Goal: Communication & Community: Share content

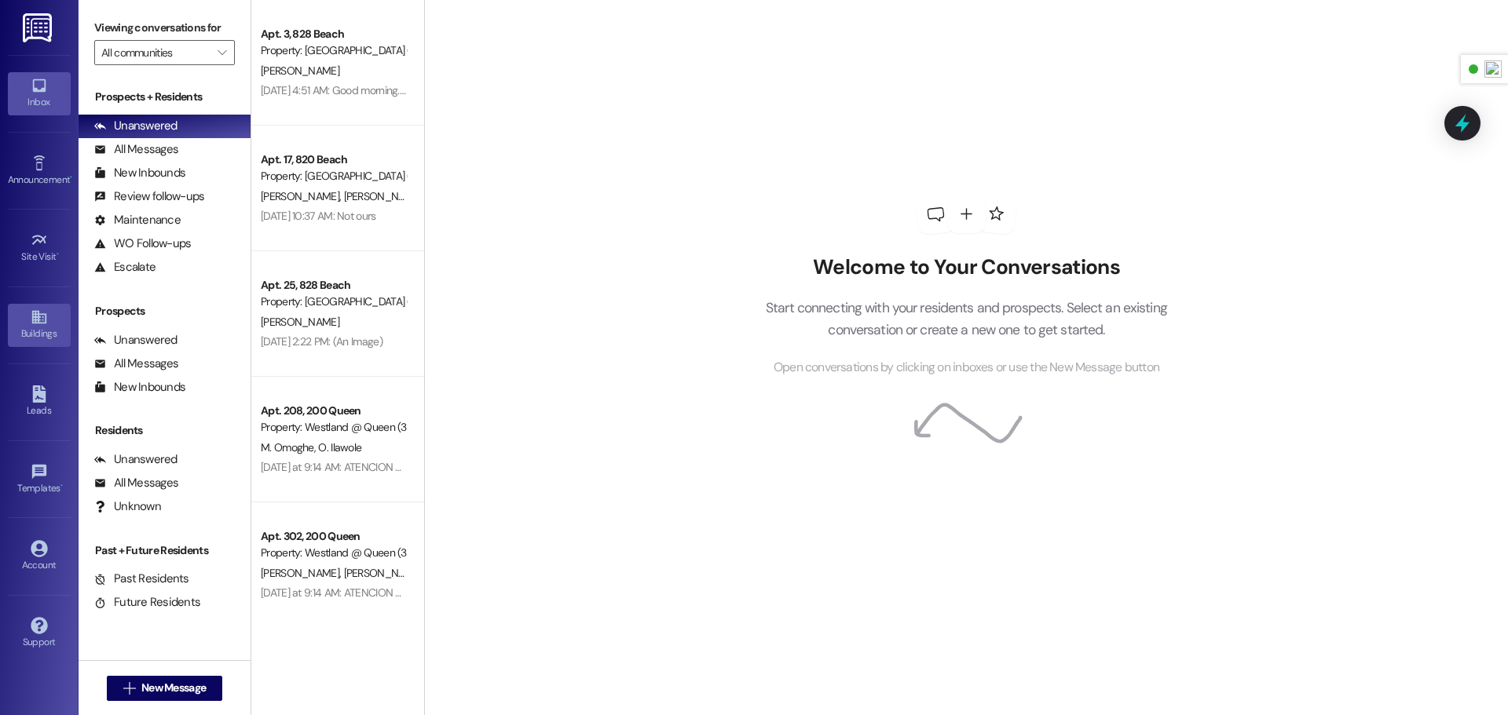
click at [39, 328] on div "Buildings" at bounding box center [39, 334] width 79 height 16
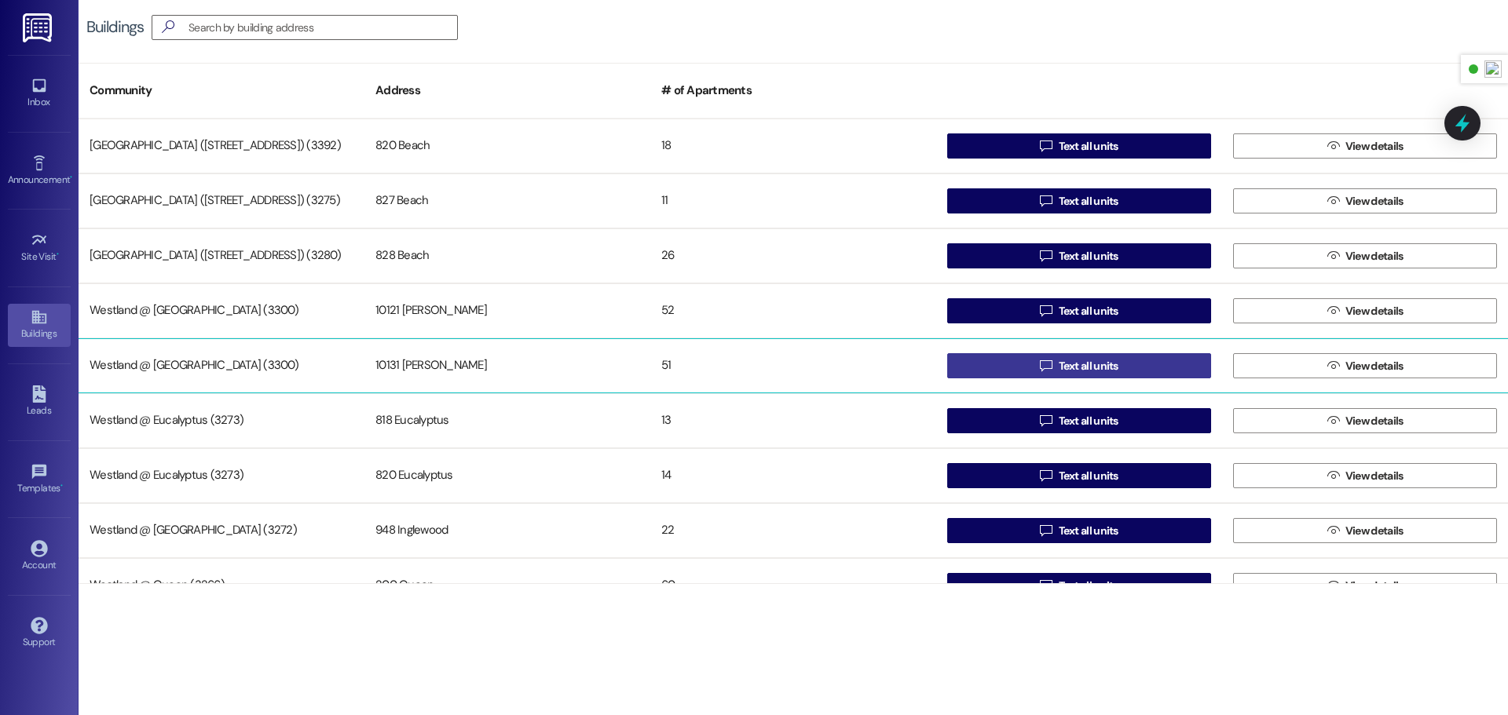
click at [1017, 365] on button " Text all units" at bounding box center [1079, 365] width 264 height 25
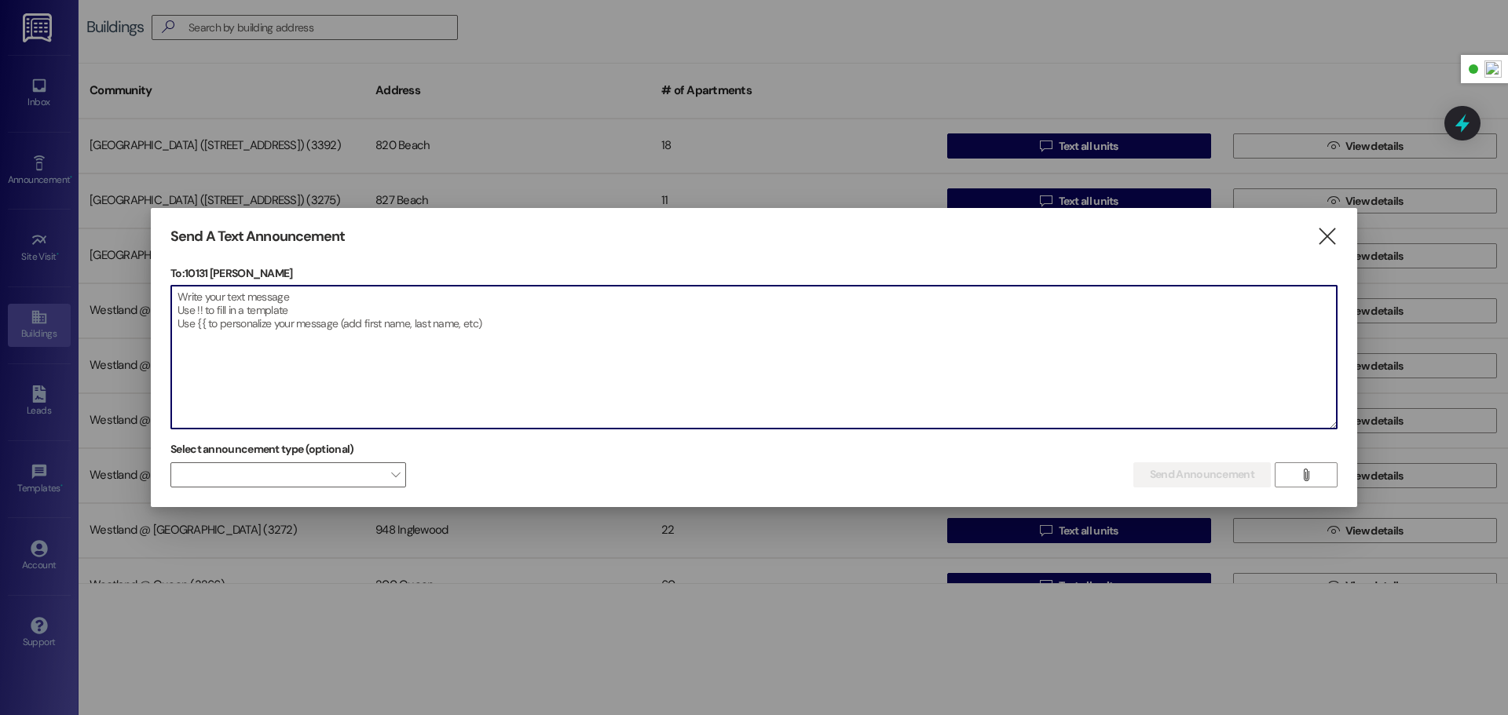
click at [742, 329] on textarea at bounding box center [753, 357] width 1165 height 143
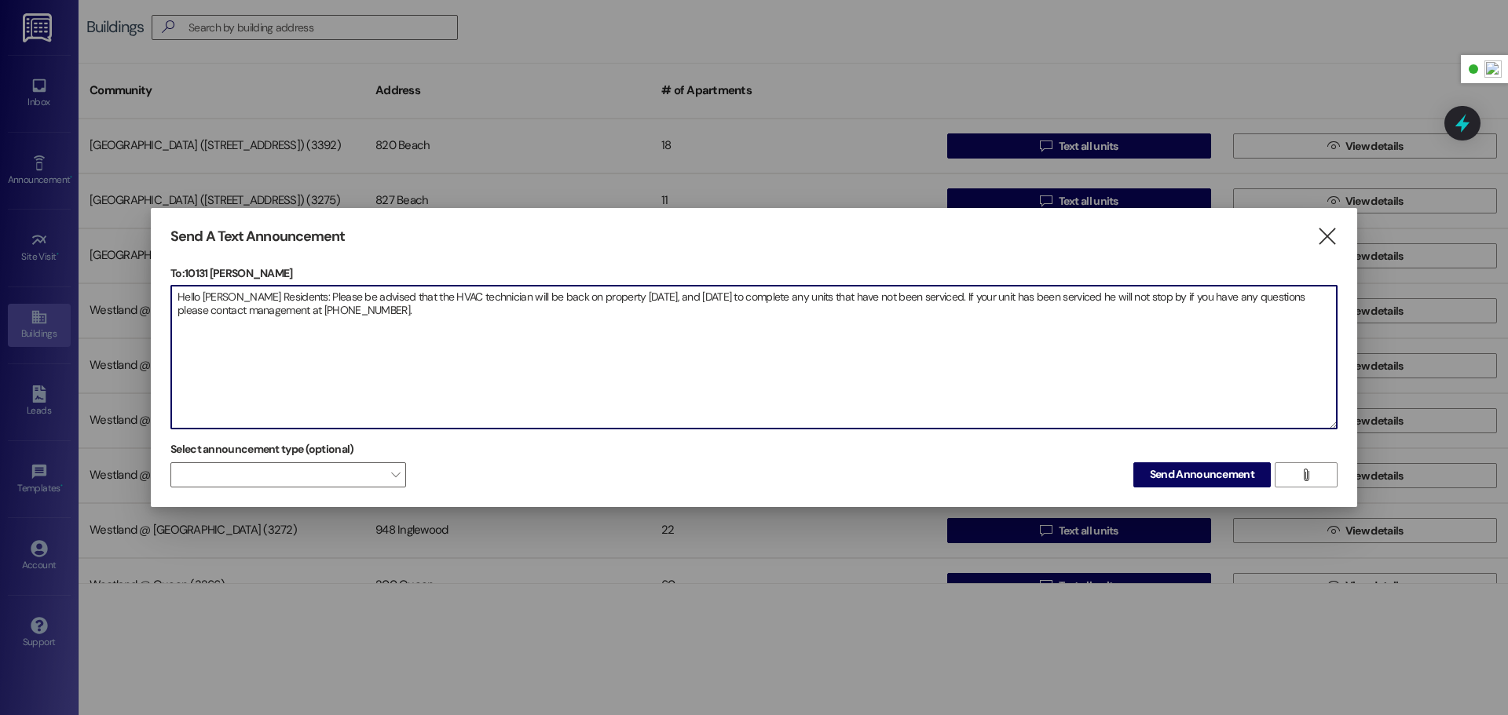
drag, startPoint x: 474, startPoint y: 312, endPoint x: 179, endPoint y: 294, distance: 295.0
click at [179, 294] on textarea "Hello [PERSON_NAME] Residents: Please be advised that the HVAC technician will …" at bounding box center [753, 357] width 1165 height 143
click at [458, 312] on textarea "Hello [PERSON_NAME] Residents: Please be advised that the HVAC technician will …" at bounding box center [753, 357] width 1165 height 143
drag, startPoint x: 455, startPoint y: 314, endPoint x: 174, endPoint y: 292, distance: 282.0
click at [177, 295] on textarea "Hello [PERSON_NAME] Residents: Please be advised that the HVAC technician will …" at bounding box center [753, 357] width 1165 height 143
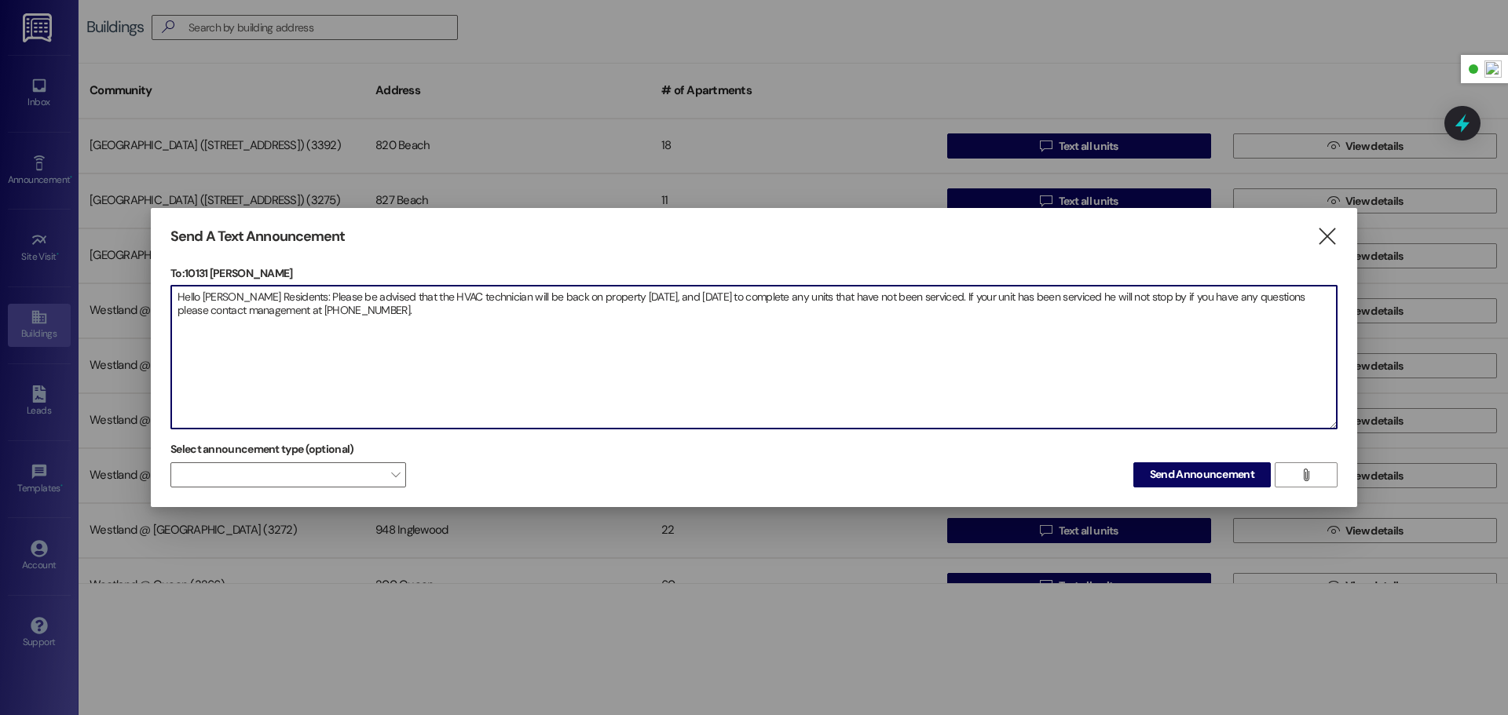
paste textarea ", Please be advised that the HVAC technician will return to the property [DATE]…"
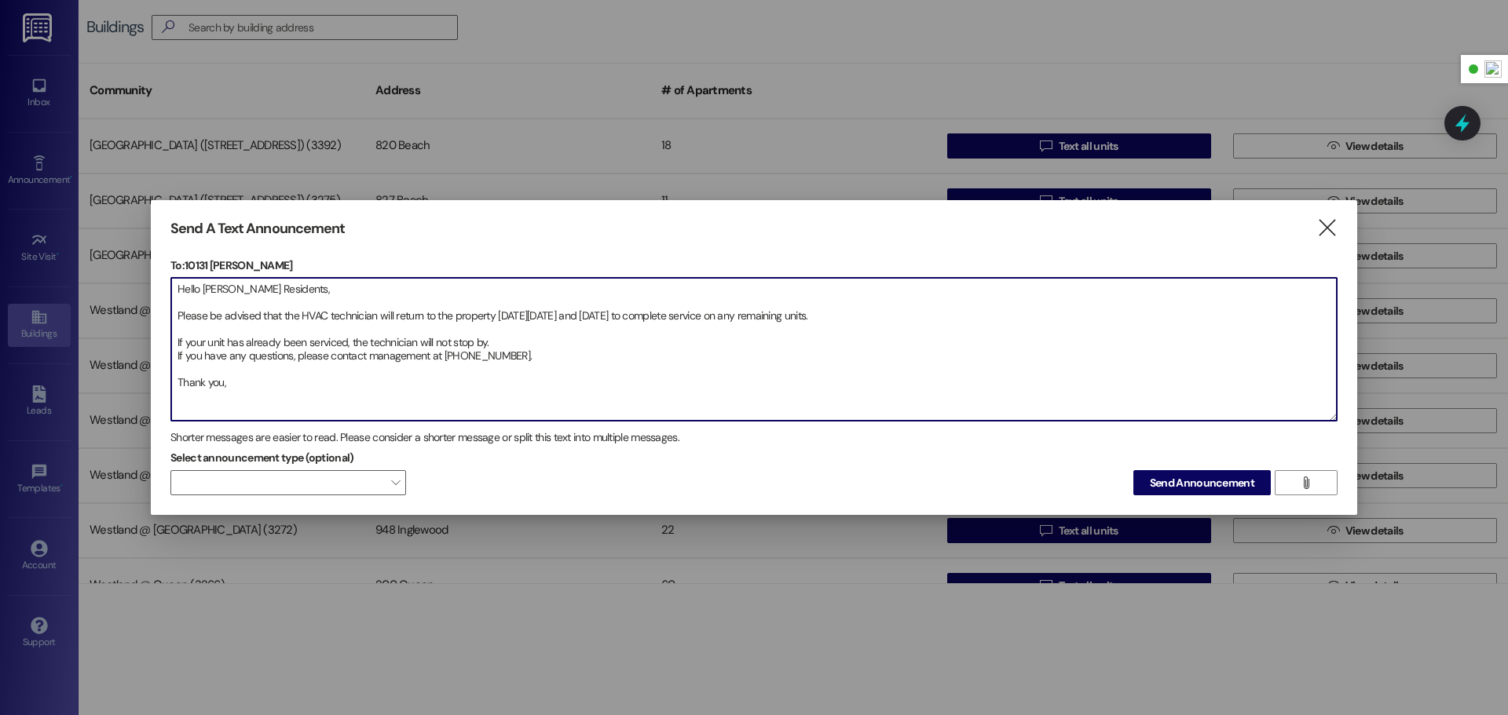
click at [176, 311] on textarea "Hello [PERSON_NAME] Residents, Please be advised that the HVAC technician will …" at bounding box center [753, 349] width 1165 height 143
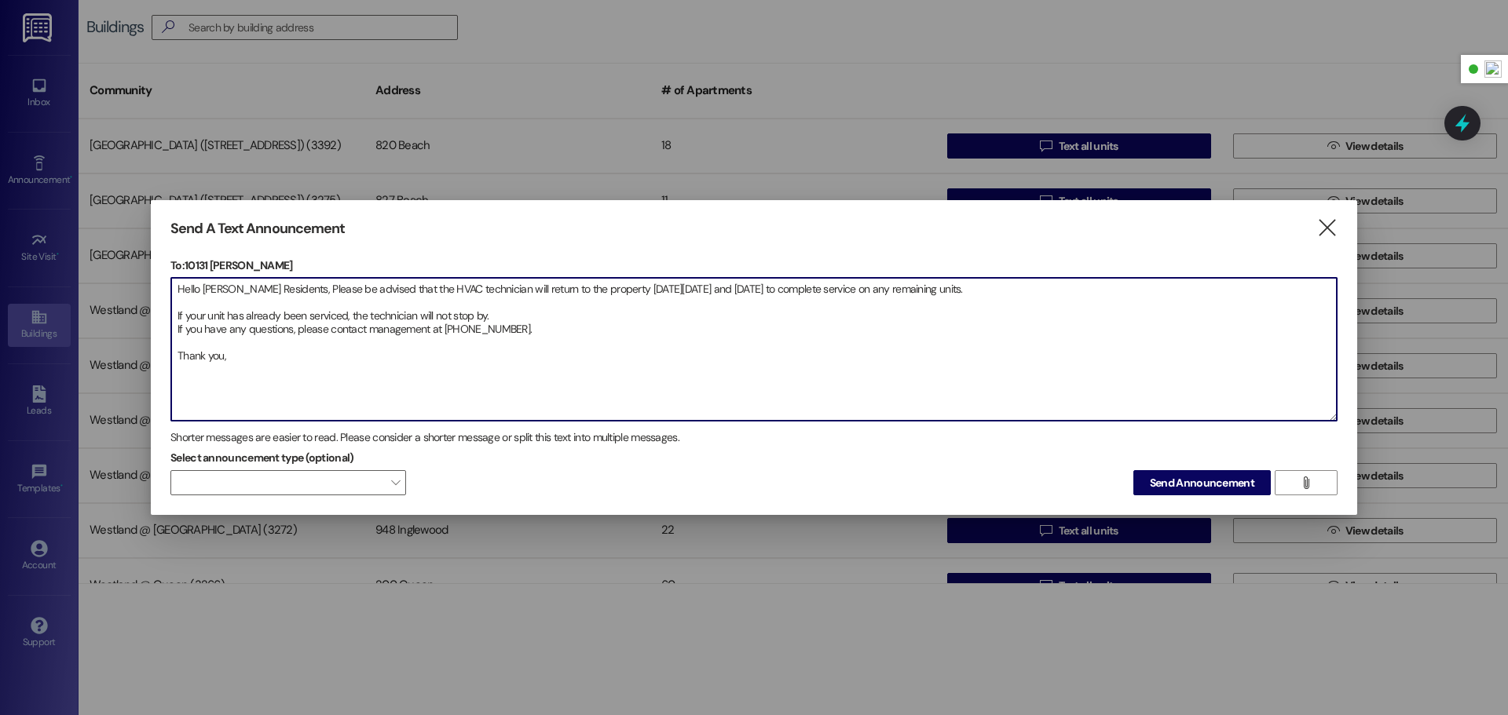
click at [174, 318] on textarea "Hello [PERSON_NAME] Residents, Please be advised that the HVAC technician will …" at bounding box center [753, 349] width 1165 height 143
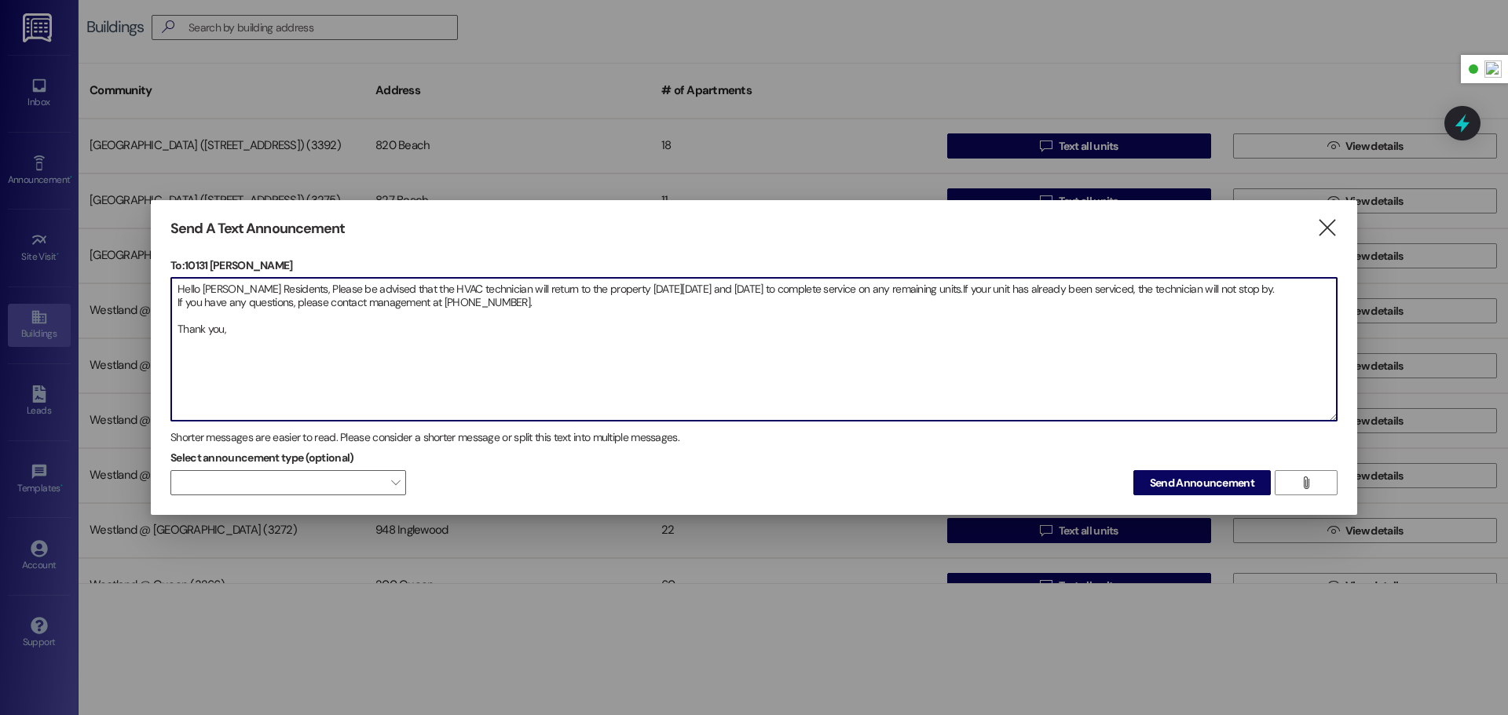
click at [177, 334] on textarea "Hello [PERSON_NAME] Residents, Please be advised that the HVAC technician will …" at bounding box center [753, 349] width 1165 height 143
type textarea "Hello [PERSON_NAME] Residents, Please be advised that the HVAC technician will …"
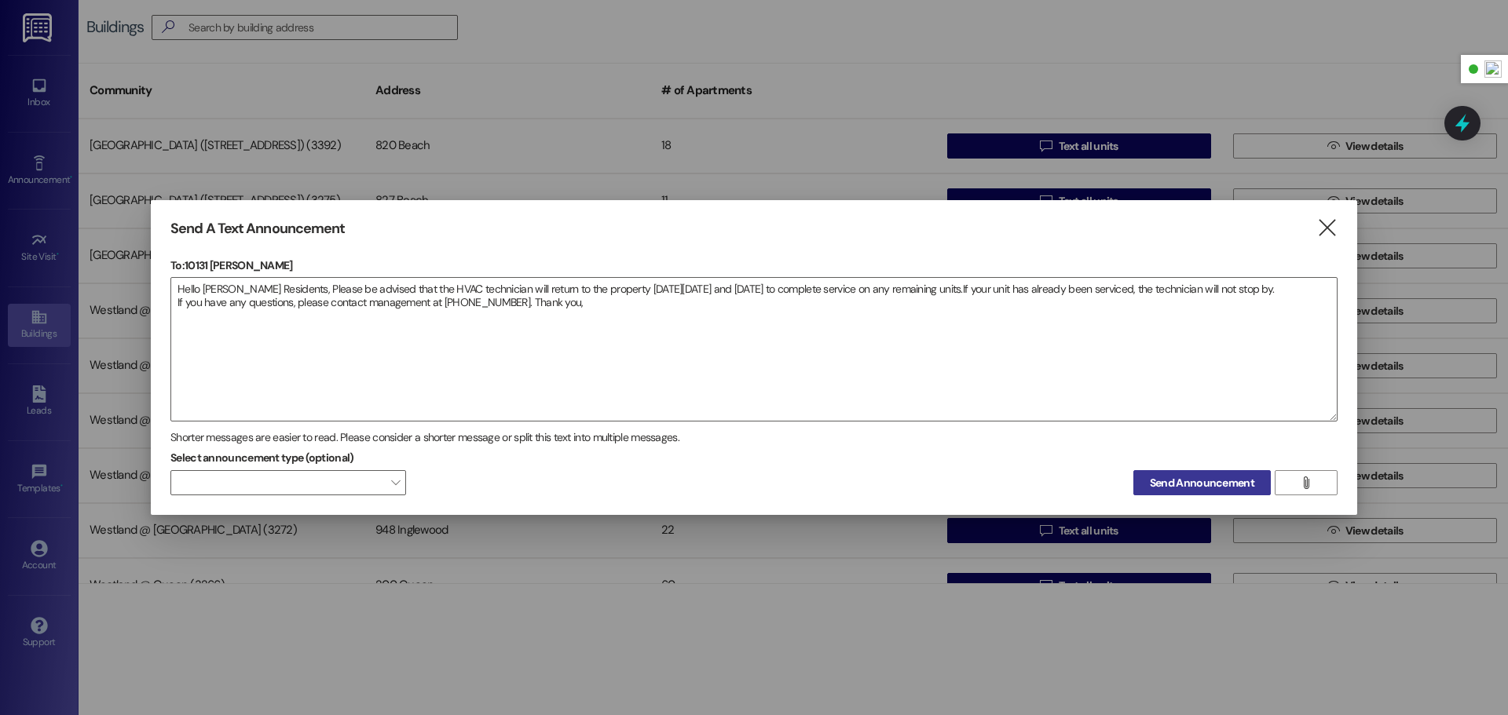
click at [1158, 488] on span "Send Announcement" at bounding box center [1202, 483] width 104 height 16
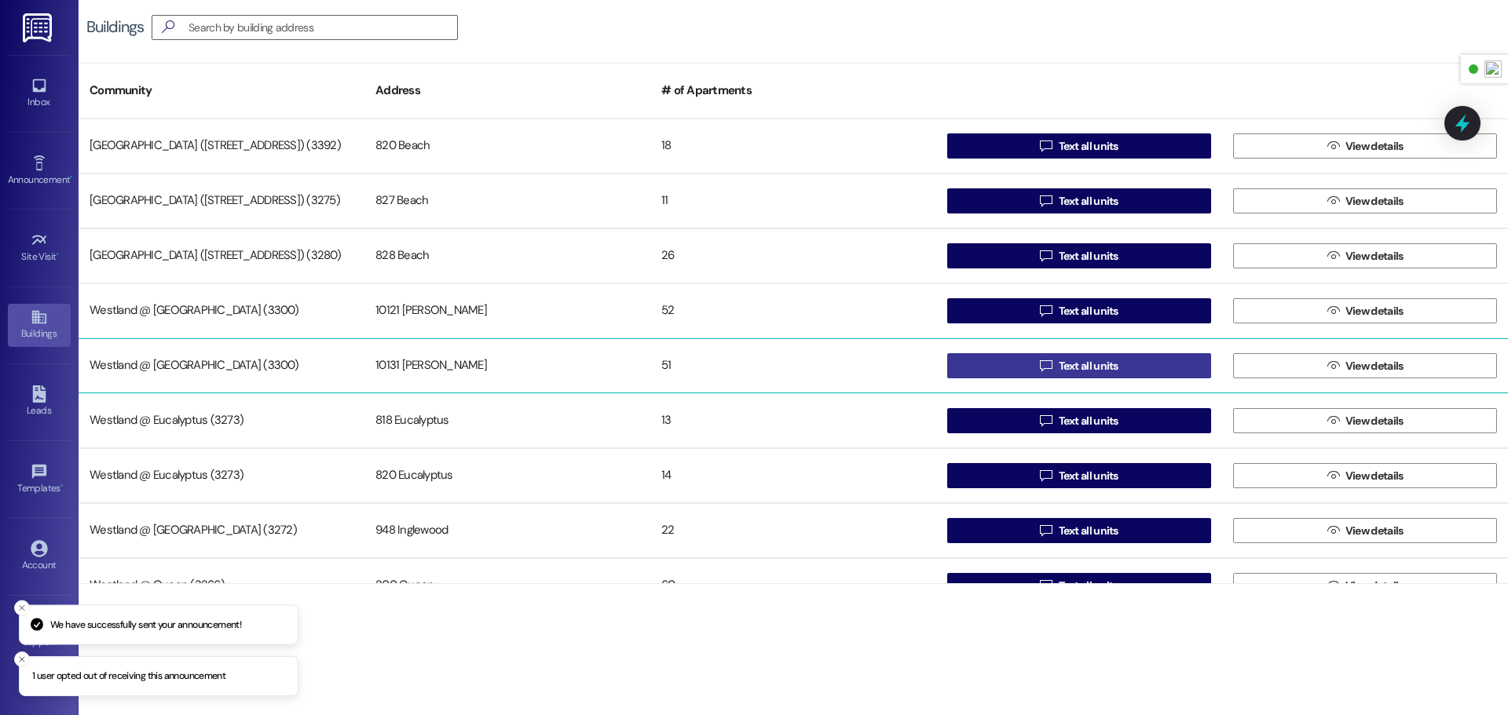
click at [1046, 371] on icon "" at bounding box center [1046, 366] width 12 height 13
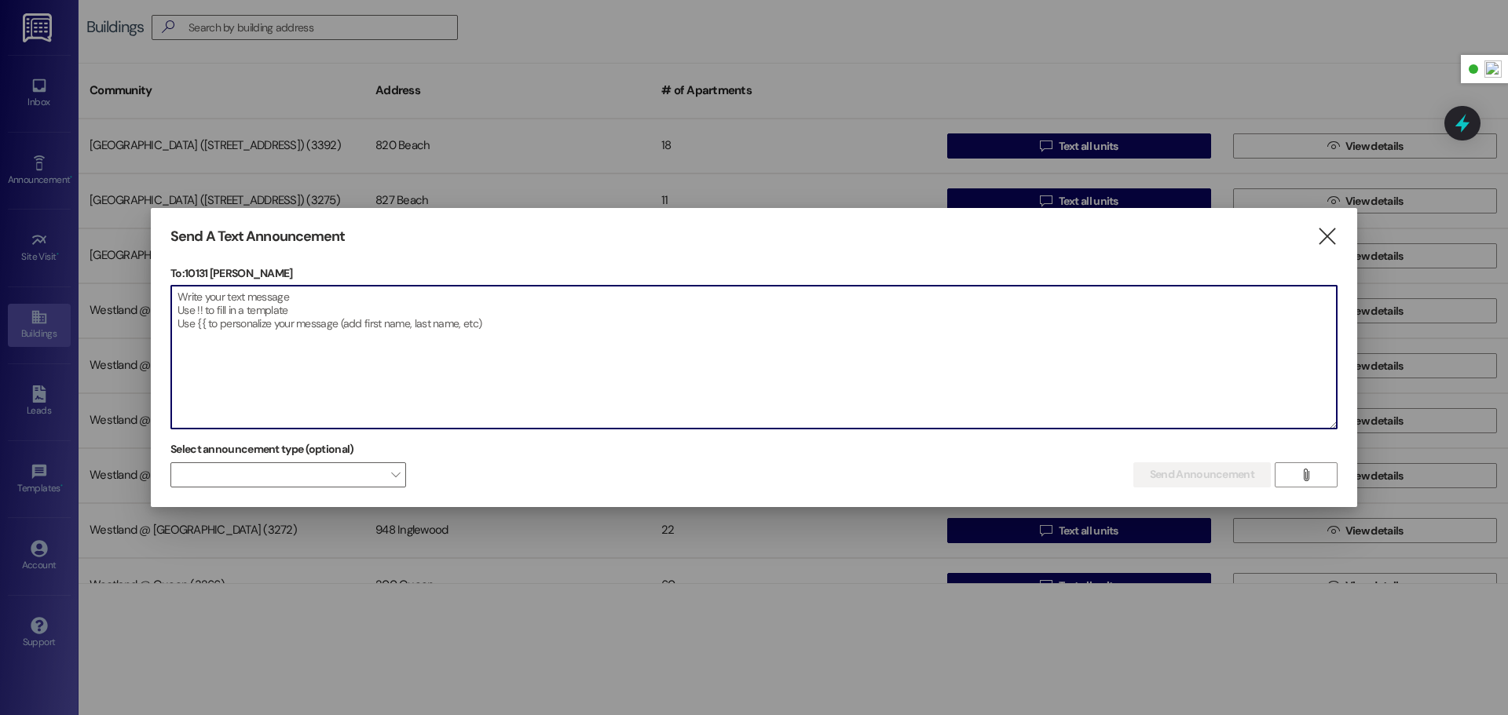
click at [389, 314] on textarea at bounding box center [753, 357] width 1165 height 143
paste textarea "Hola residentes [PERSON_NAME][GEOGRAPHIC_DATA], [PERSON_NAME] en cuenta que el …"
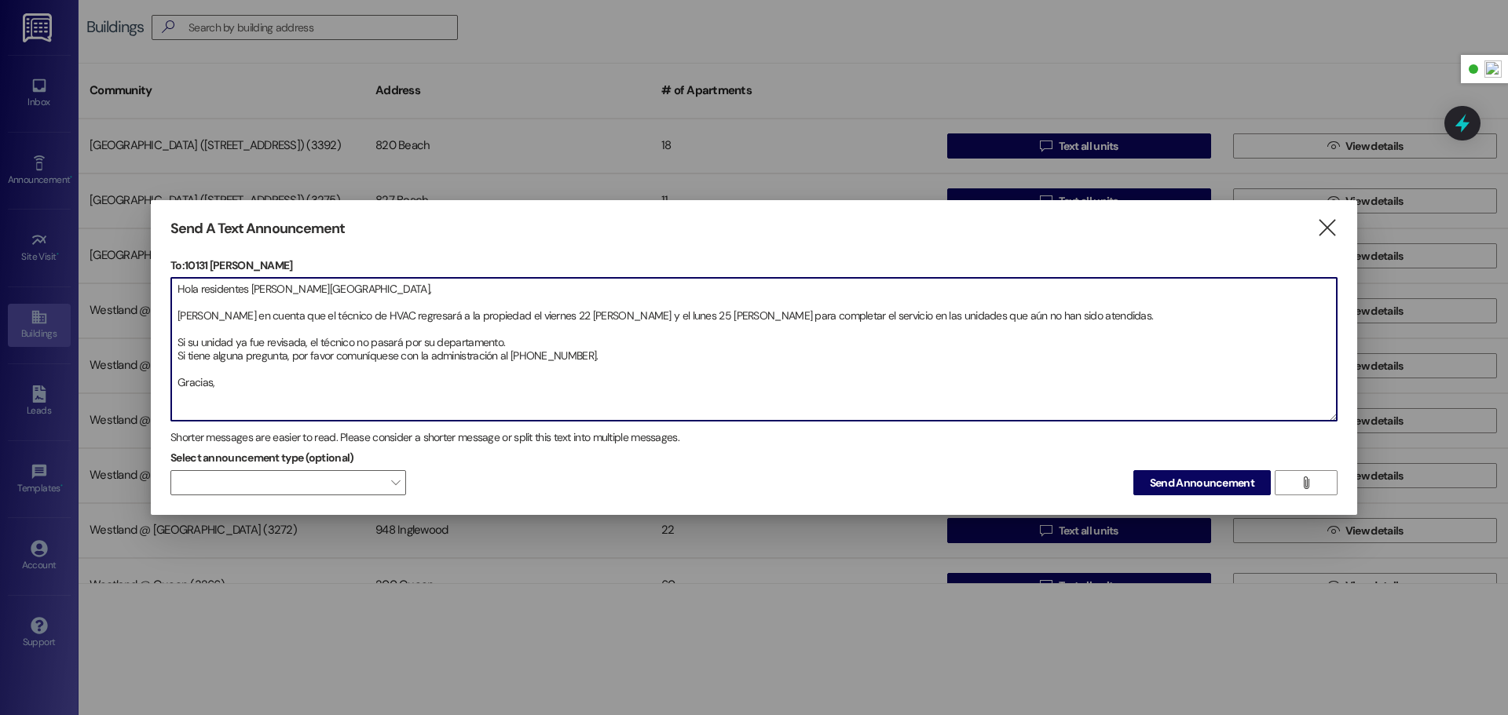
click at [178, 315] on textarea "Hola residentes [PERSON_NAME][GEOGRAPHIC_DATA], [PERSON_NAME] en cuenta que el …" at bounding box center [753, 349] width 1165 height 143
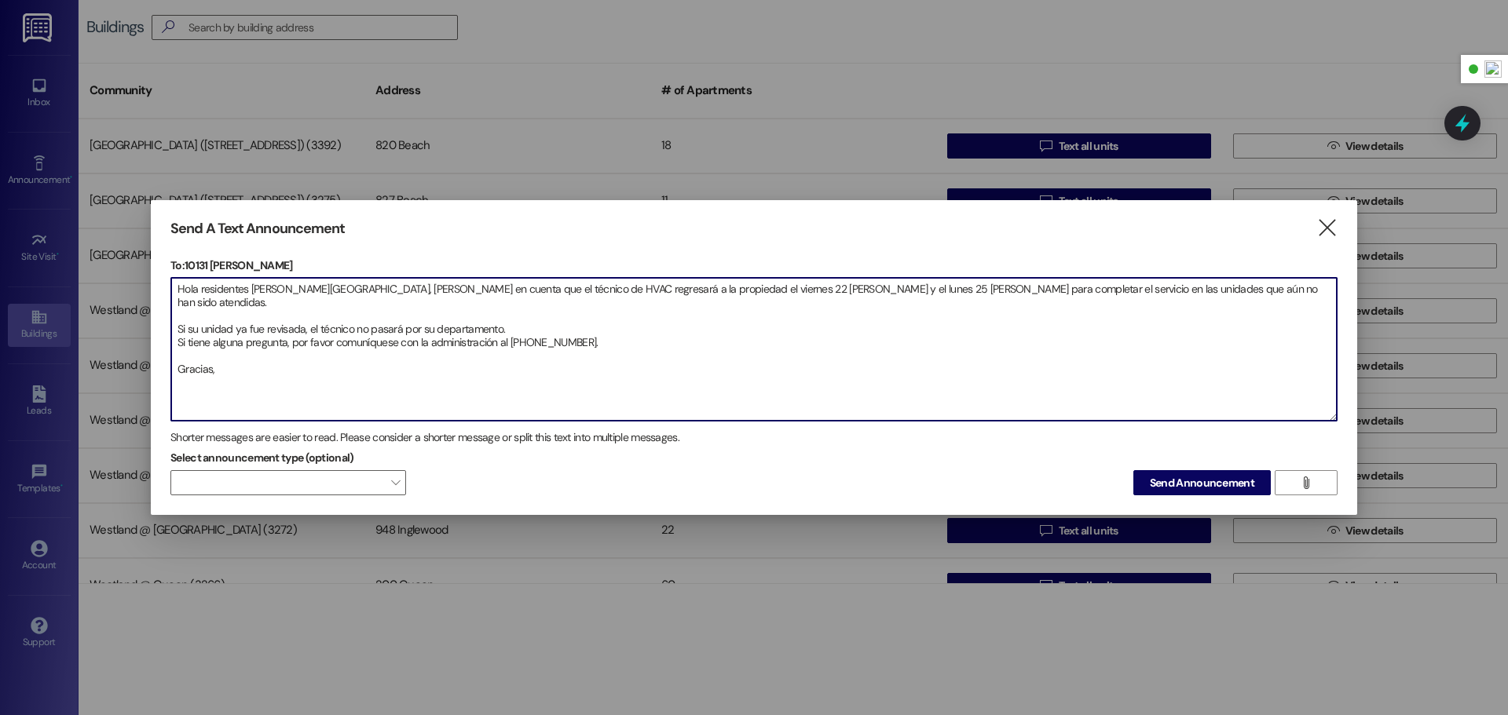
click at [175, 309] on textarea "Hola residentes [PERSON_NAME][GEOGRAPHIC_DATA], [PERSON_NAME] en cuenta que el …" at bounding box center [753, 349] width 1165 height 143
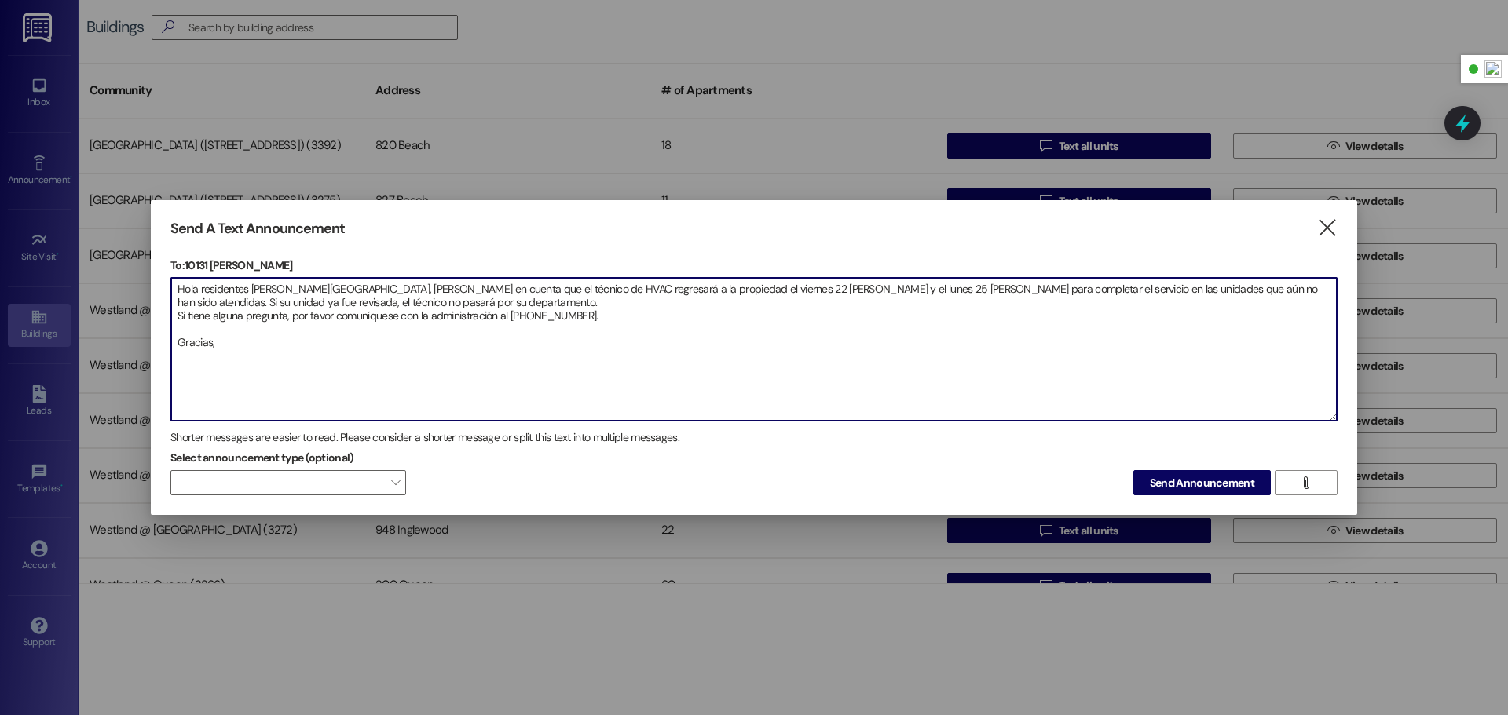
click at [177, 320] on textarea "Hola residentes [PERSON_NAME][GEOGRAPHIC_DATA], [PERSON_NAME] en cuenta que el …" at bounding box center [753, 349] width 1165 height 143
click at [173, 331] on textarea "Hola residentes [PERSON_NAME][GEOGRAPHIC_DATA], [PERSON_NAME] en cuenta que el …" at bounding box center [753, 349] width 1165 height 143
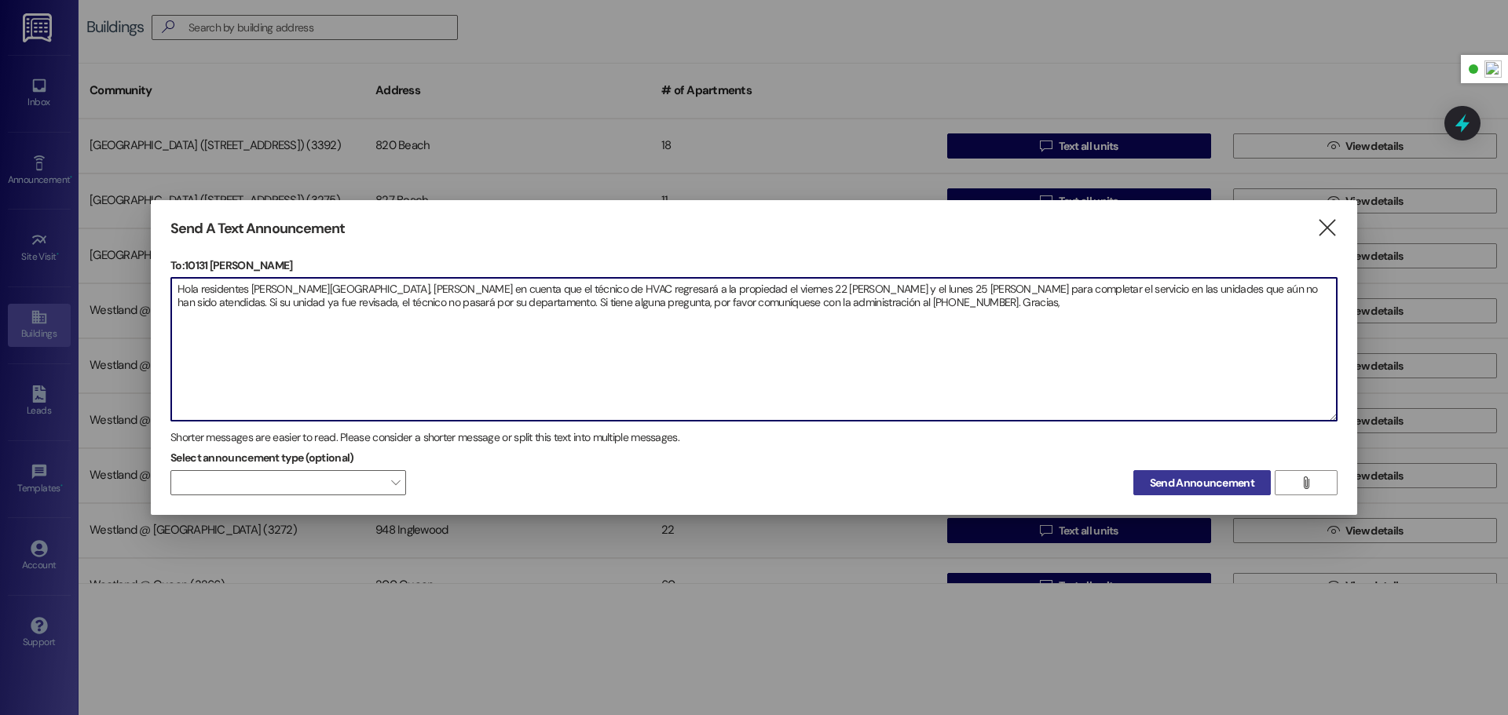
type textarea "Hola residentes [PERSON_NAME][GEOGRAPHIC_DATA], [PERSON_NAME] en cuenta que el …"
click at [1154, 484] on span "Send Announcement" at bounding box center [1202, 483] width 104 height 16
